Goal: Find specific page/section: Find specific page/section

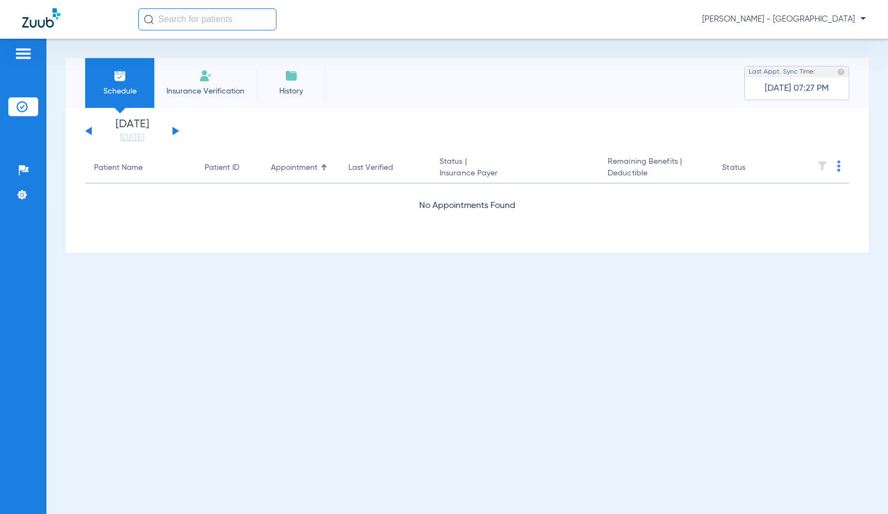
click at [170, 17] on input "text" at bounding box center [207, 19] width 138 height 22
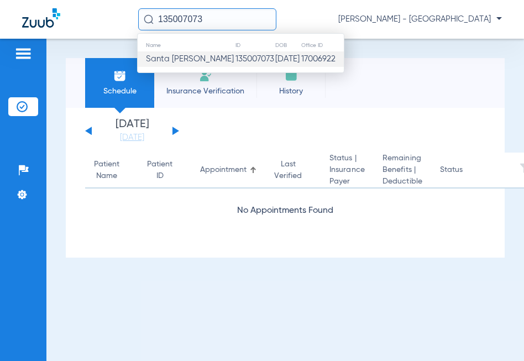
click at [222, 63] on span "Santa [PERSON_NAME]" at bounding box center [190, 59] width 88 height 8
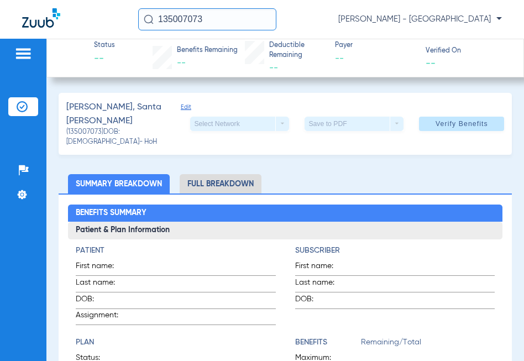
drag, startPoint x: 229, startPoint y: 13, endPoint x: -363, endPoint y: 60, distance: 594.1
click at [0, 60] on html "135007073 [GEOGRAPHIC_DATA][PERSON_NAME] - Boulder Crossings Patients Insurance…" at bounding box center [262, 180] width 524 height 361
click at [184, 16] on input "135017330" at bounding box center [207, 19] width 138 height 22
click at [184, 15] on input "135017330" at bounding box center [207, 19] width 138 height 22
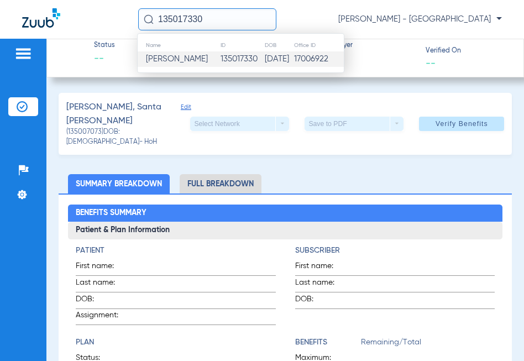
click at [207, 55] on span "[PERSON_NAME]" at bounding box center [177, 59] width 62 height 8
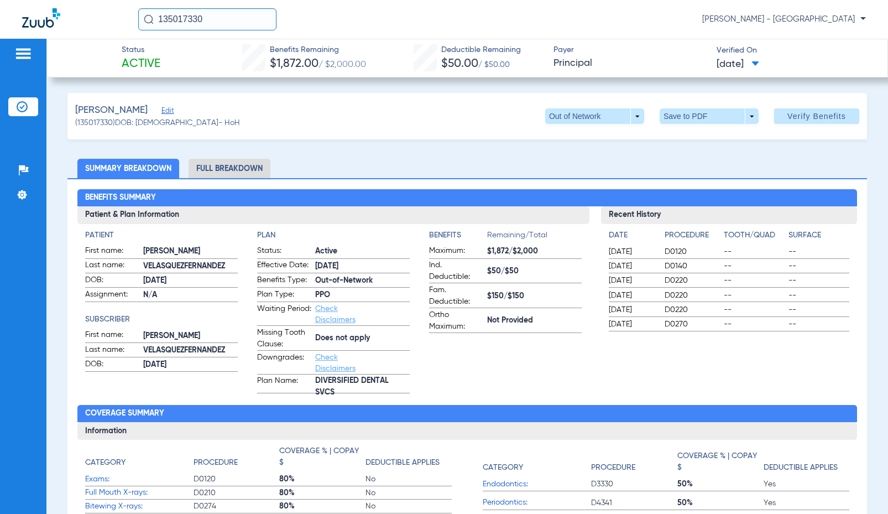
drag, startPoint x: 221, startPoint y: 23, endPoint x: 0, endPoint y: -22, distance: 225.7
click at [0, 0] on html "135017330 [GEOGRAPHIC_DATA][PERSON_NAME] - Boulder Crossings Patients Insurance…" at bounding box center [444, 257] width 888 height 514
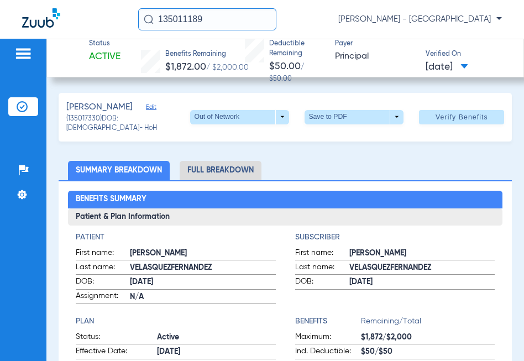
click at [223, 27] on input "135011189" at bounding box center [207, 19] width 138 height 22
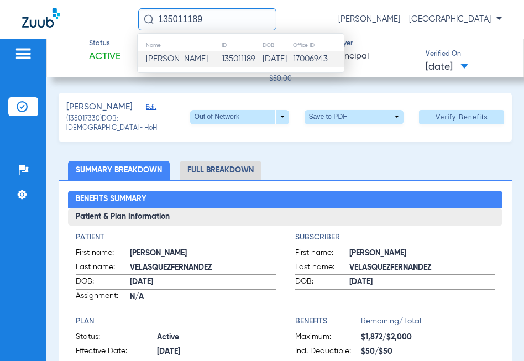
click at [219, 54] on td "[PERSON_NAME]" at bounding box center [180, 58] width 84 height 15
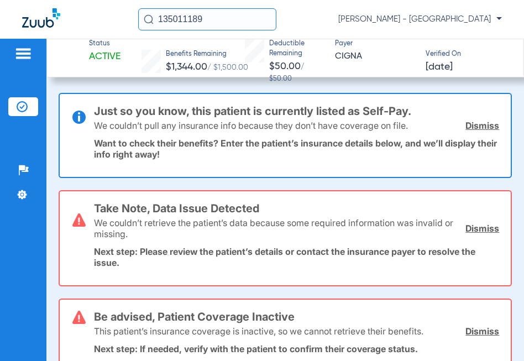
drag, startPoint x: 236, startPoint y: 22, endPoint x: -265, endPoint y: 40, distance: 501.9
click at [0, 40] on html "135011189 [GEOGRAPHIC_DATA][PERSON_NAME] - Boulder Crossings Patients Insurance…" at bounding box center [262, 180] width 524 height 361
click at [149, 11] on input "135009060" at bounding box center [207, 19] width 138 height 22
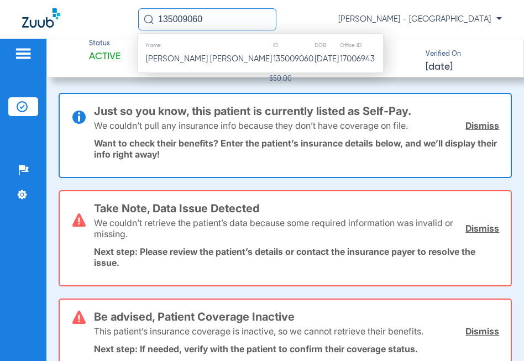
click at [184, 69] on div "Name ID DOB Office ID [PERSON_NAME] [PERSON_NAME] 135009060 [DATE] 17006943" at bounding box center [260, 53] width 247 height 40
click at [189, 59] on span "[PERSON_NAME] [PERSON_NAME]" at bounding box center [209, 59] width 126 height 8
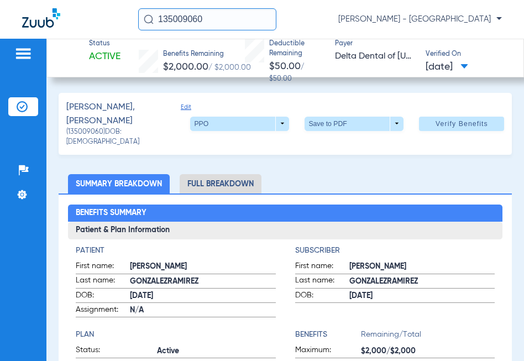
drag, startPoint x: 244, startPoint y: 29, endPoint x: -223, endPoint y: 15, distance: 467.5
click at [0, 15] on html "135009060 [PERSON_NAME] - Boulder Crossings Patients Insurance Verification Set…" at bounding box center [262, 180] width 524 height 361
click at [157, 24] on input "135012997" at bounding box center [207, 19] width 138 height 22
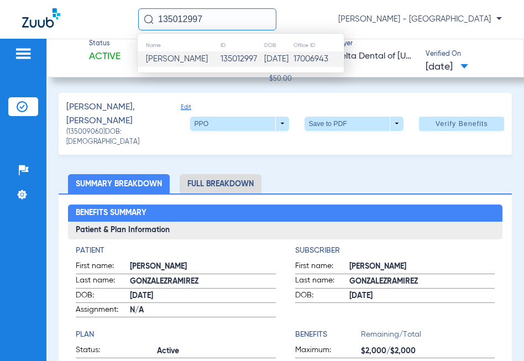
click at [170, 59] on span "[PERSON_NAME]" at bounding box center [177, 59] width 62 height 8
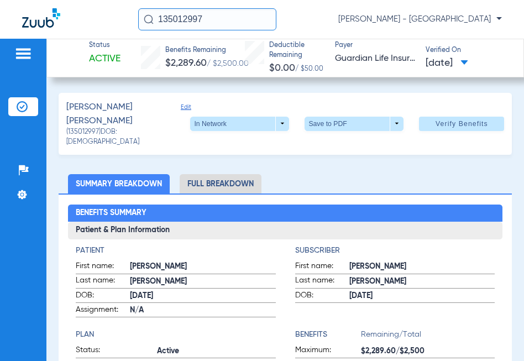
drag, startPoint x: 221, startPoint y: 20, endPoint x: -312, endPoint y: 96, distance: 538.5
click at [0, 96] on html "135012997 [GEOGRAPHIC_DATA][PERSON_NAME] - Boulder Crossings Patients Insurance…" at bounding box center [262, 180] width 524 height 361
click at [210, 13] on input "135025173" at bounding box center [207, 19] width 138 height 22
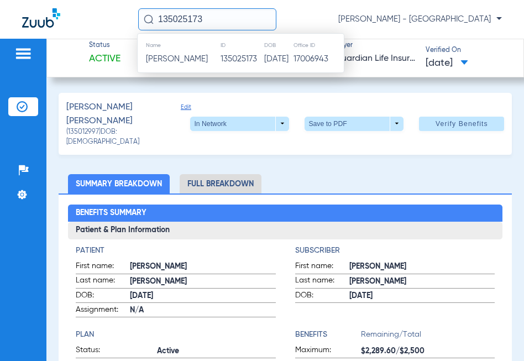
click at [205, 61] on span "[PERSON_NAME]" at bounding box center [177, 59] width 62 height 8
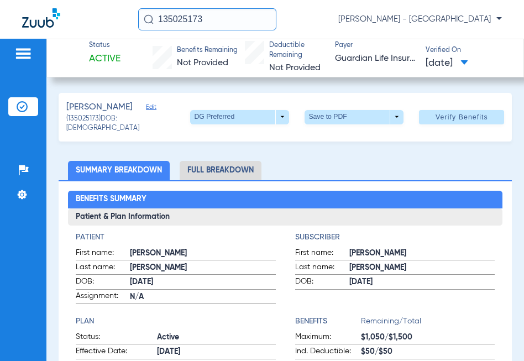
drag, startPoint x: 218, startPoint y: 20, endPoint x: -247, endPoint y: 9, distance: 465.2
click at [0, 9] on html "135025173 [GEOGRAPHIC_DATA][PERSON_NAME] - Boulder Crossings Patients Insurance…" at bounding box center [262, 180] width 524 height 361
click at [187, 17] on input "135015687" at bounding box center [207, 19] width 138 height 22
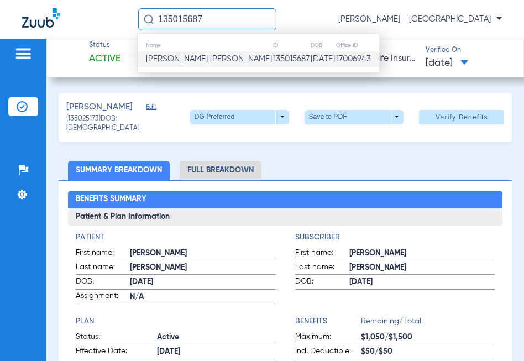
click at [181, 62] on span "[PERSON_NAME] [PERSON_NAME]" at bounding box center [209, 59] width 126 height 8
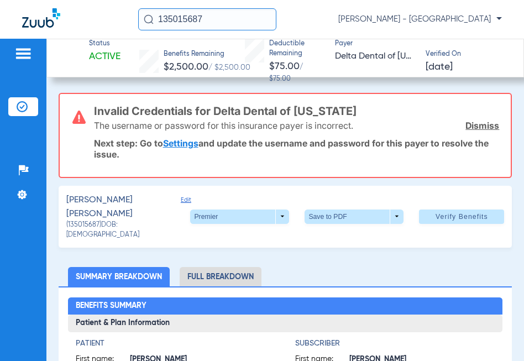
drag, startPoint x: 233, startPoint y: 26, endPoint x: -192, endPoint y: 26, distance: 425.8
click at [0, 26] on html "135015687 [PERSON_NAME] - Boulder Crossings Patients Insurance Verification Set…" at bounding box center [262, 180] width 524 height 361
click at [206, 23] on input "135012885" at bounding box center [207, 19] width 138 height 22
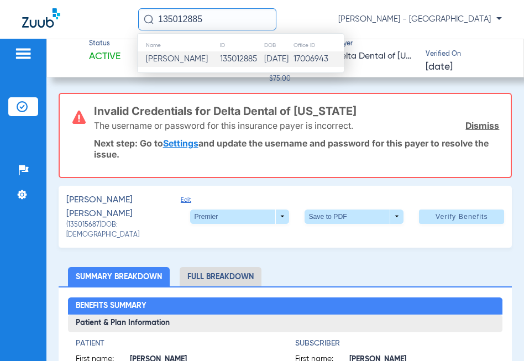
click at [220, 66] on td "135012885" at bounding box center [242, 58] width 44 height 15
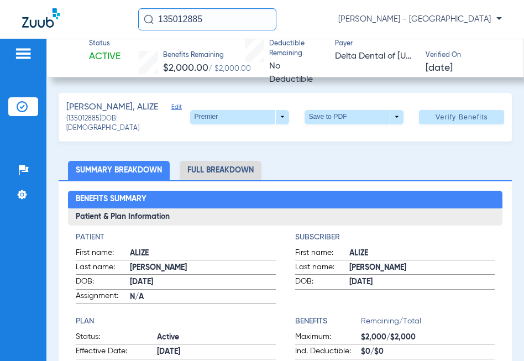
drag, startPoint x: 220, startPoint y: 14, endPoint x: -75, endPoint y: 95, distance: 305.7
click at [0, 95] on html "135012885 [PERSON_NAME] - Boulder Crossings Patients Insurance Verification Set…" at bounding box center [262, 180] width 524 height 361
click at [185, 22] on input "135004099" at bounding box center [207, 19] width 138 height 22
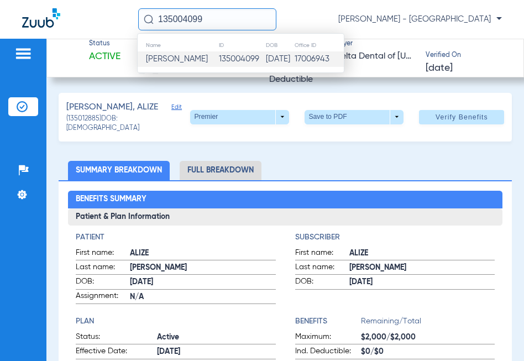
type input "135004099"
click at [208, 55] on span "[PERSON_NAME]" at bounding box center [177, 59] width 62 height 8
